Goal: Check status: Check status

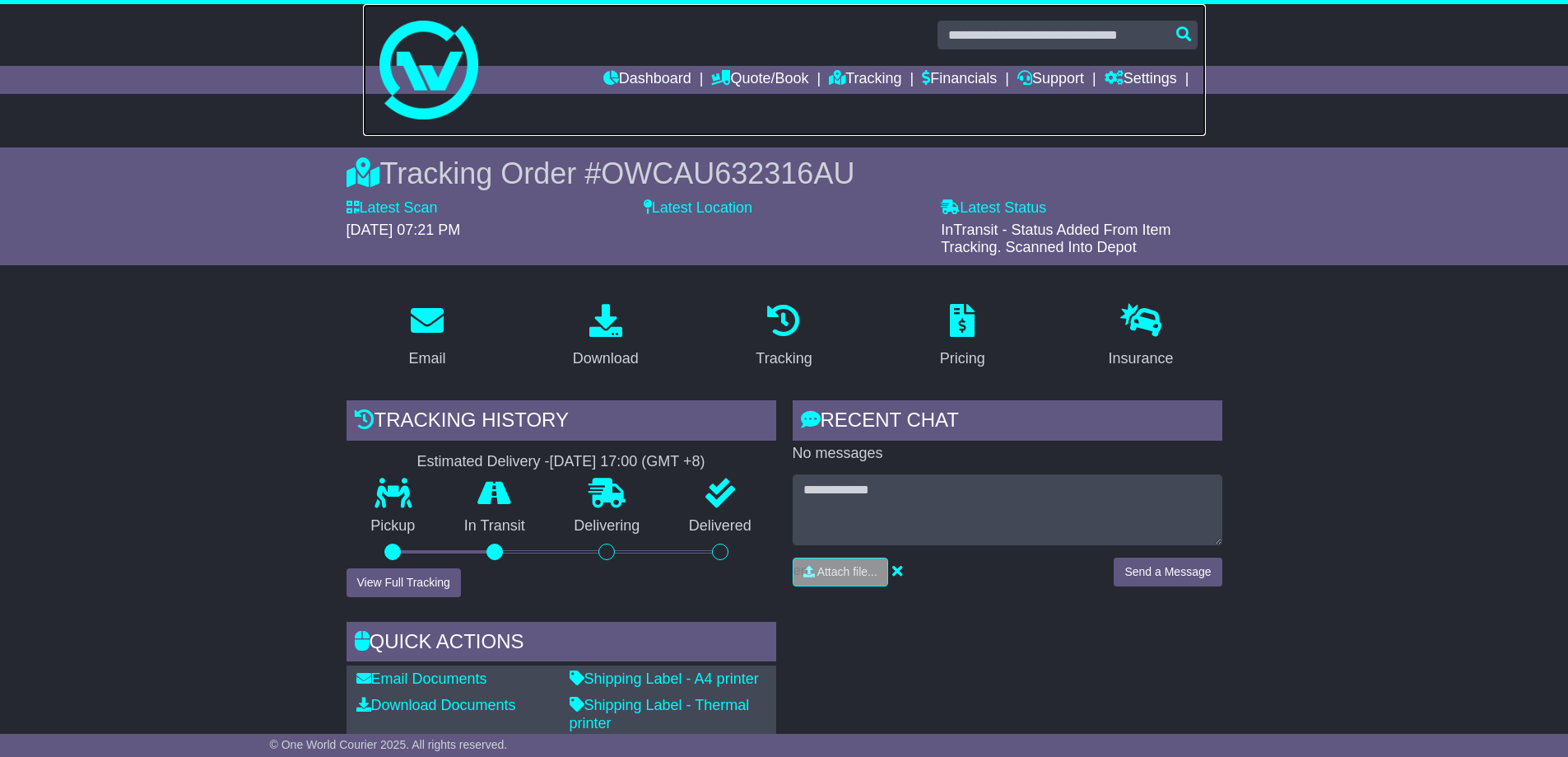
click at [429, 114] on img at bounding box center [429, 70] width 99 height 99
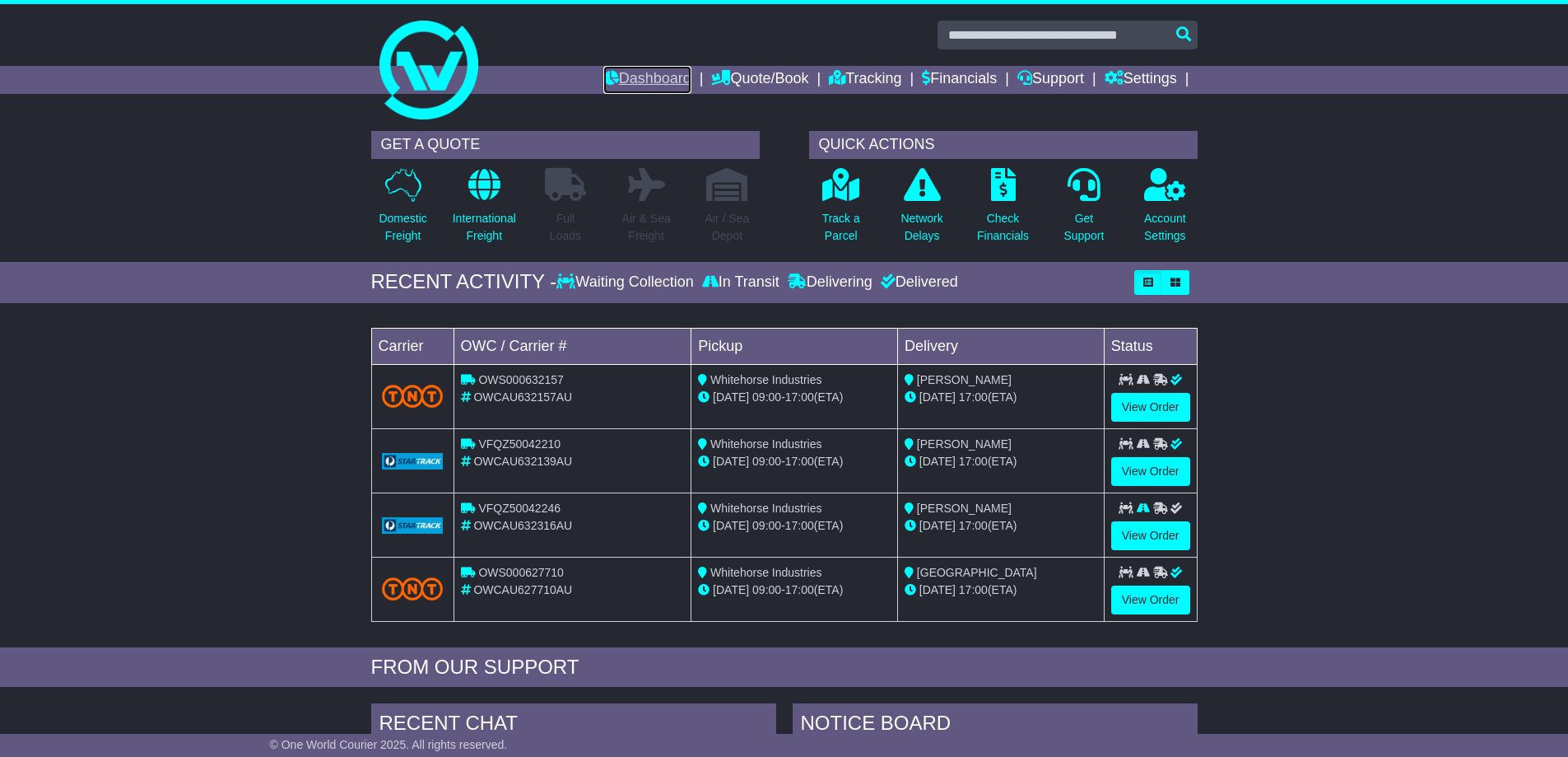
click at [691, 81] on link "Dashboard" at bounding box center [647, 80] width 88 height 28
click at [902, 76] on link "Tracking" at bounding box center [865, 80] width 72 height 28
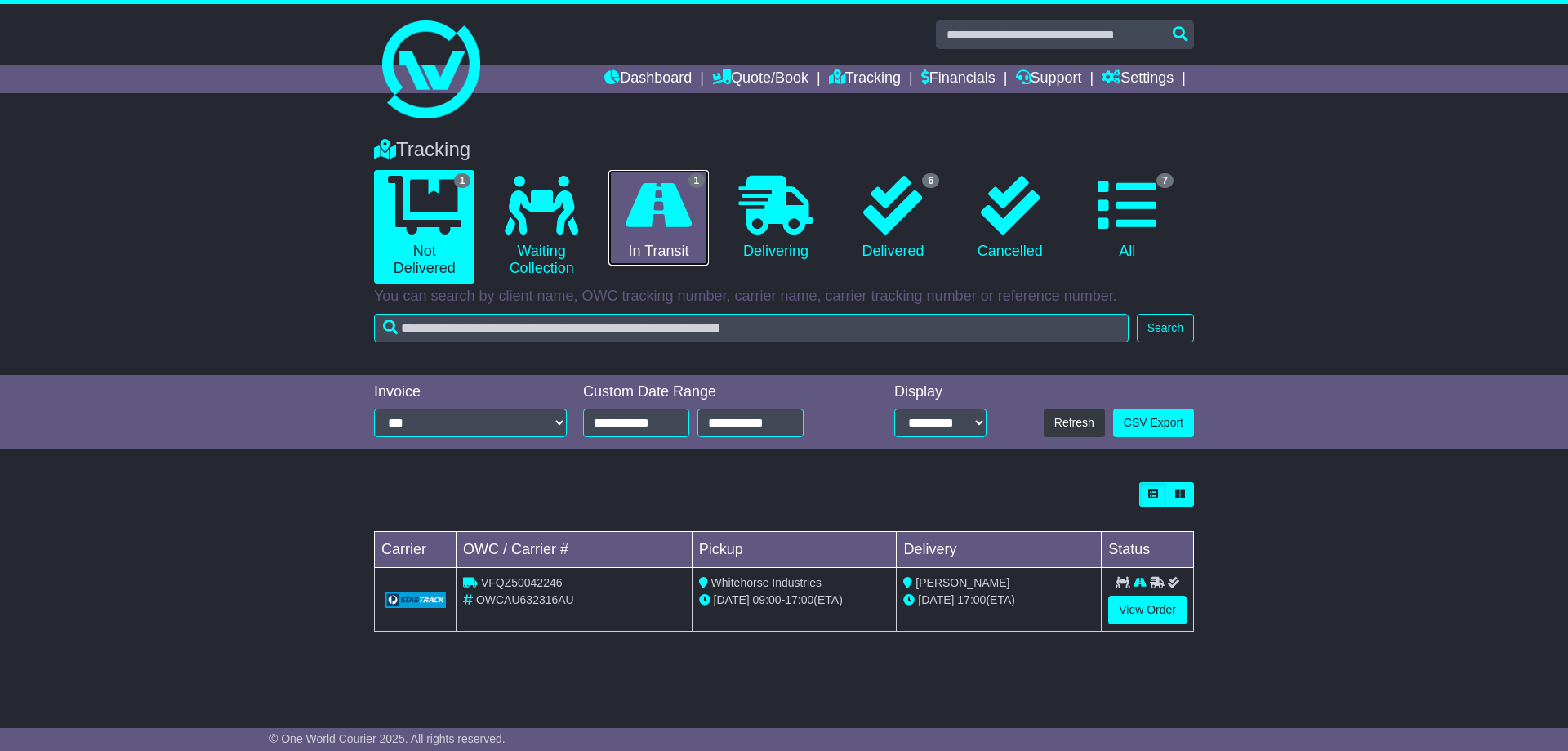
click at [693, 218] on link "1 In Transit" at bounding box center [658, 218] width 101 height 97
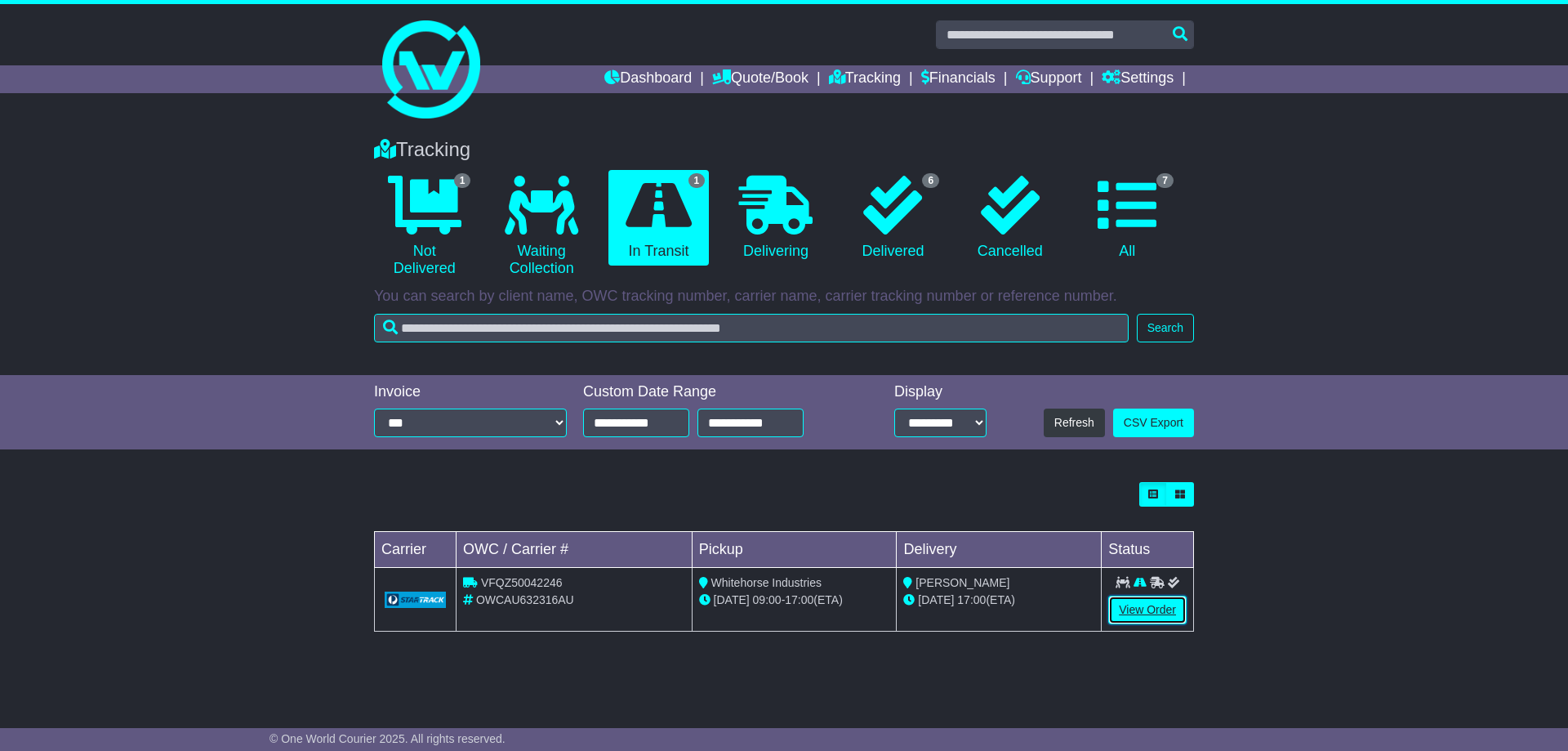
click at [1135, 607] on link "View Order" at bounding box center [1148, 609] width 78 height 28
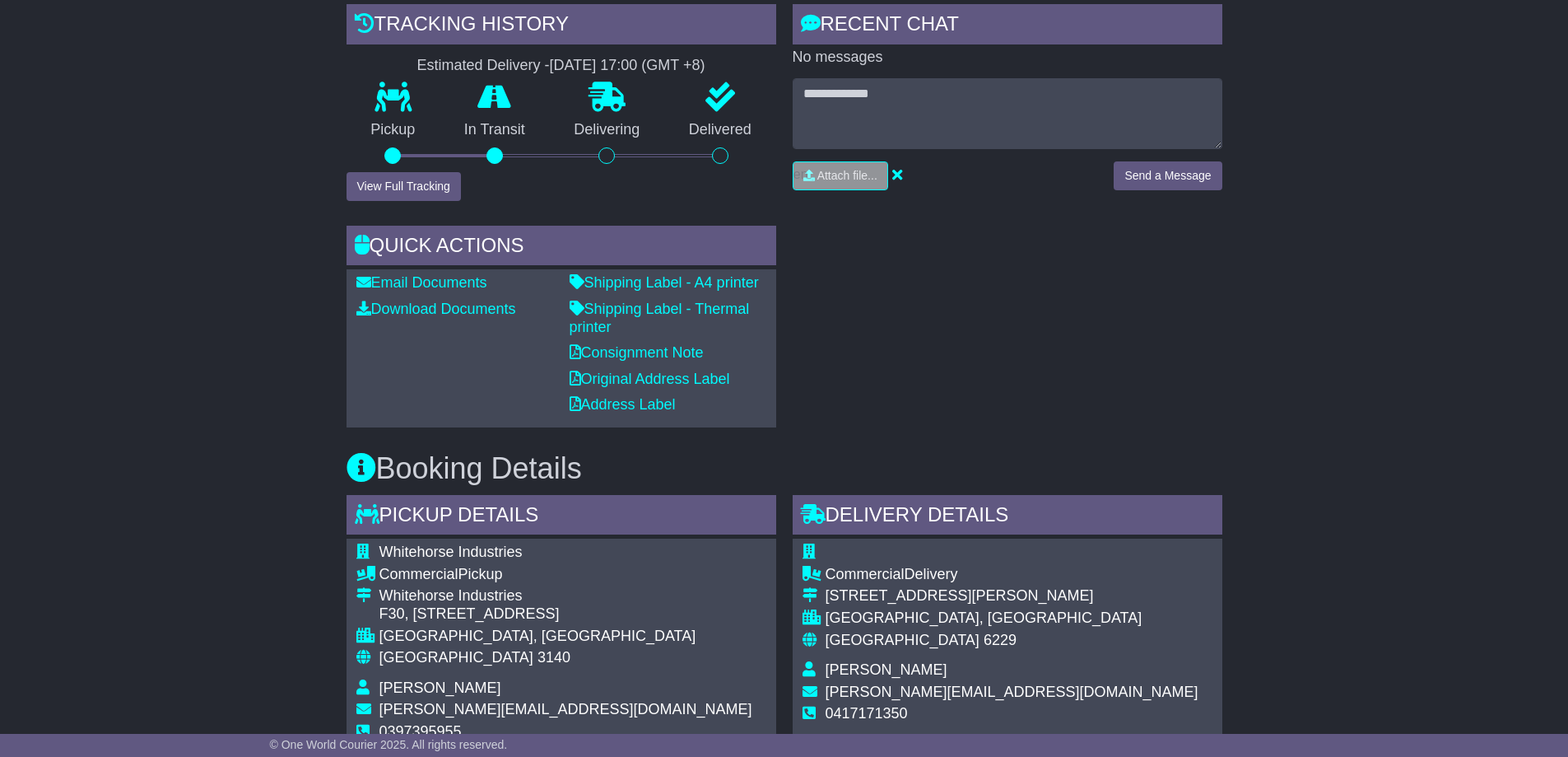
scroll to position [412, 0]
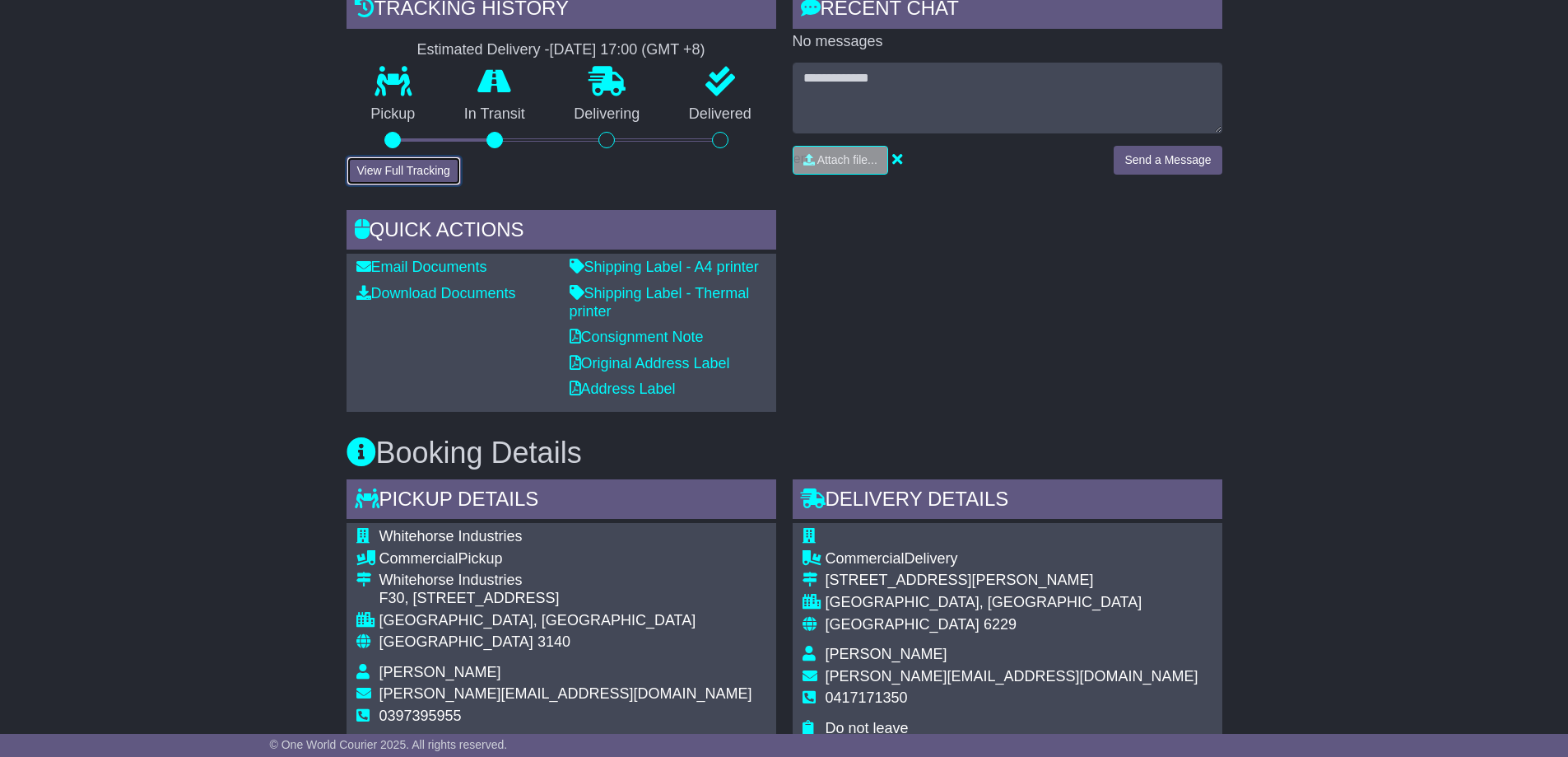
click at [382, 173] on button "View Full Tracking" at bounding box center [404, 170] width 114 height 29
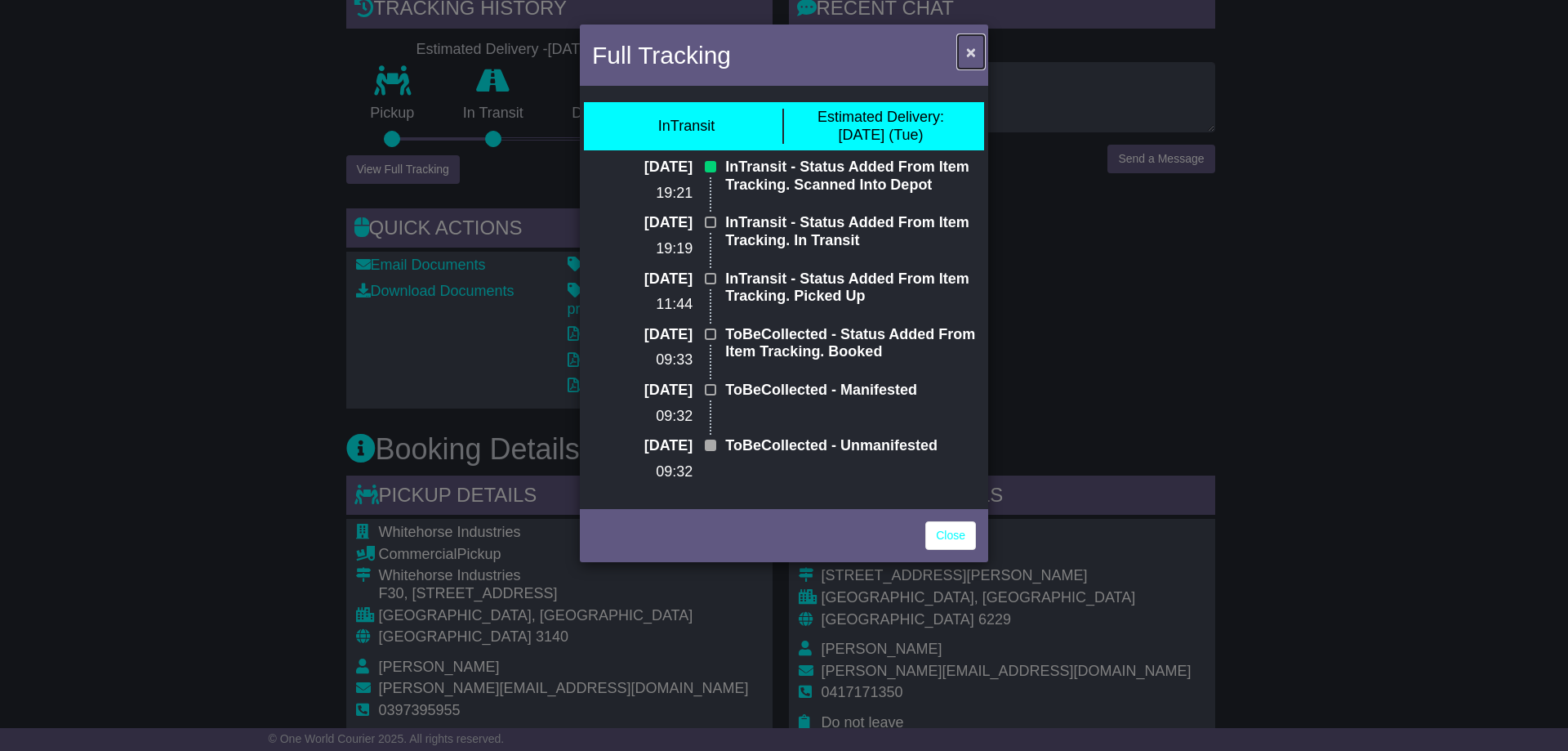
click at [971, 54] on span "×" at bounding box center [971, 52] width 10 height 19
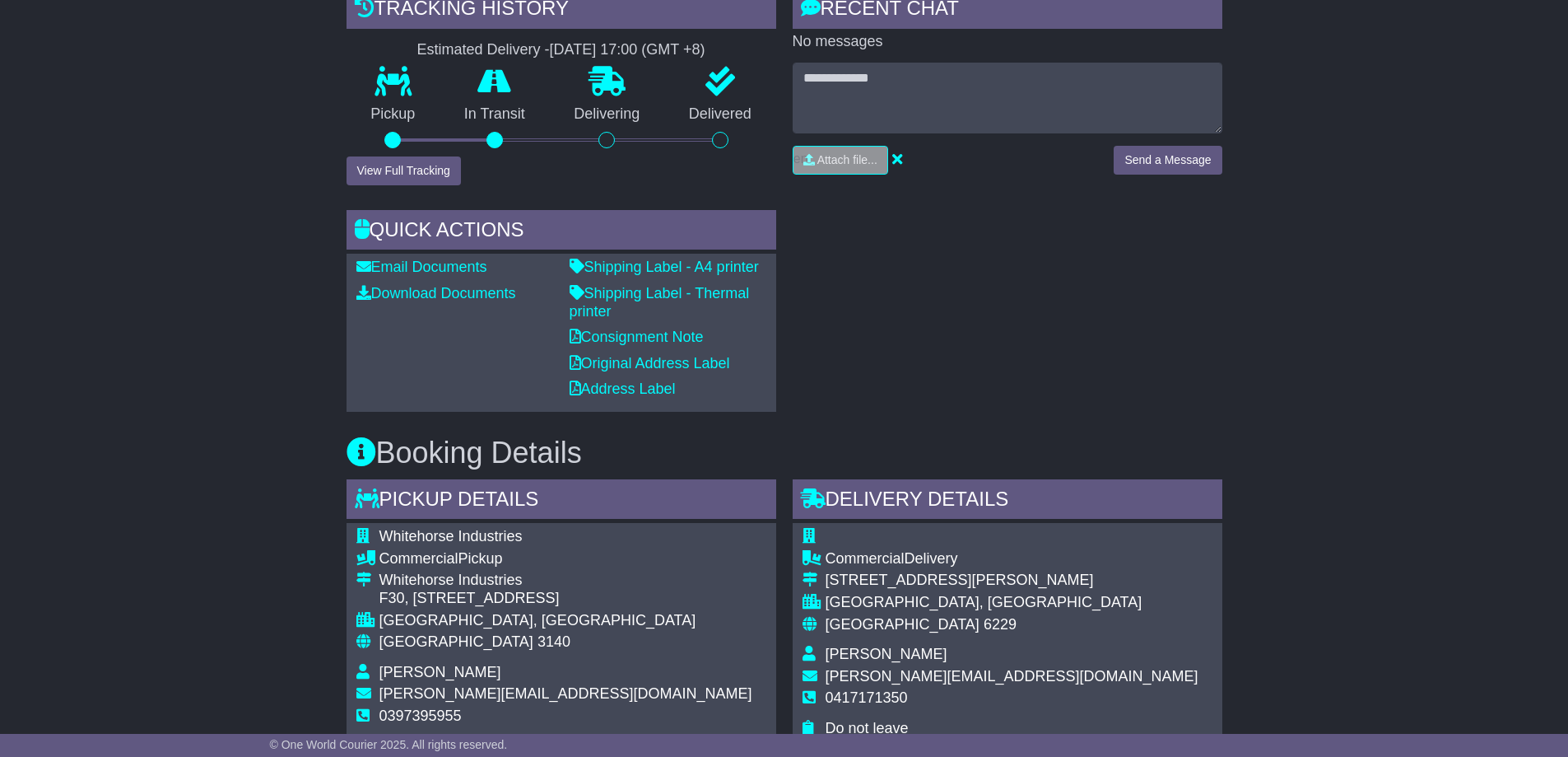
drag, startPoint x: 135, startPoint y: 258, endPoint x: 147, endPoint y: 253, distance: 13.0
click at [138, 256] on div "Email Download Tracking Pricing Insurance" at bounding box center [784, 748] width 1568 height 1740
